Goal: Use online tool/utility: Utilize a website feature to perform a specific function

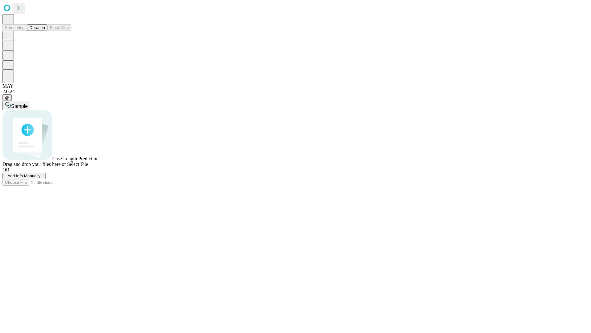
click at [45, 31] on button "Duration" at bounding box center [37, 27] width 20 height 6
click at [41, 178] on span "Add Info Manually" at bounding box center [24, 175] width 33 height 5
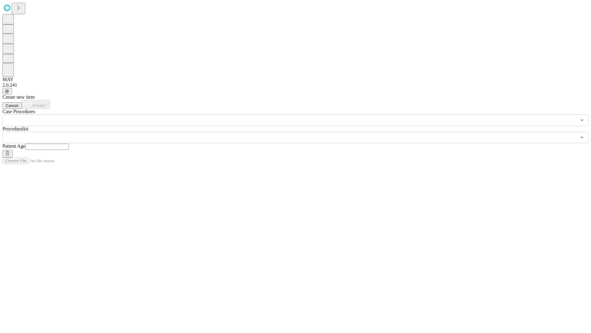
click at [69, 143] on input "text" at bounding box center [47, 146] width 44 height 6
type input "**"
click at [300, 131] on input "text" at bounding box center [289, 137] width 574 height 12
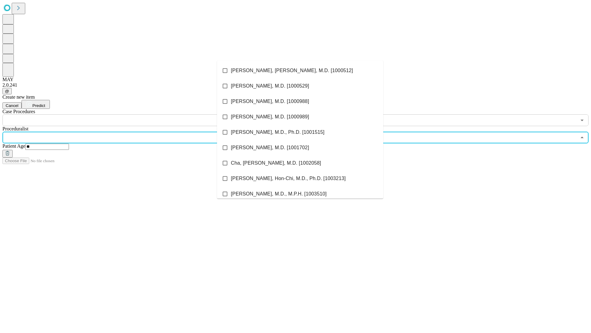
click at [300, 71] on li "[PERSON_NAME], [PERSON_NAME], M.D. [1000512]" at bounding box center [300, 70] width 166 height 15
click at [129, 114] on input "text" at bounding box center [289, 120] width 574 height 12
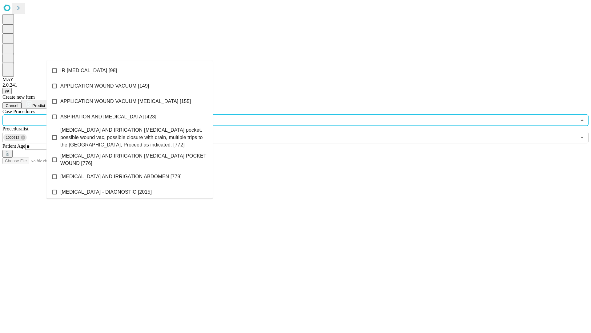
click at [130, 71] on li "IR [MEDICAL_DATA] [98]" at bounding box center [129, 70] width 166 height 15
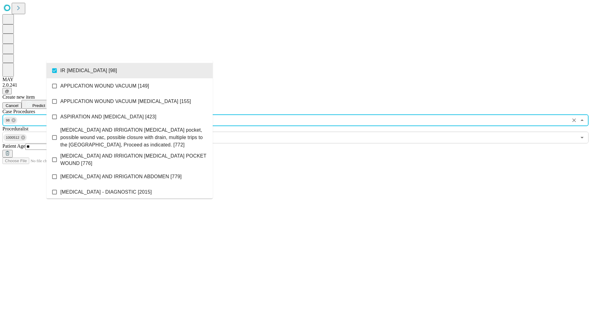
click at [45, 103] on span "Predict" at bounding box center [38, 105] width 13 height 5
